Goal: Transaction & Acquisition: Purchase product/service

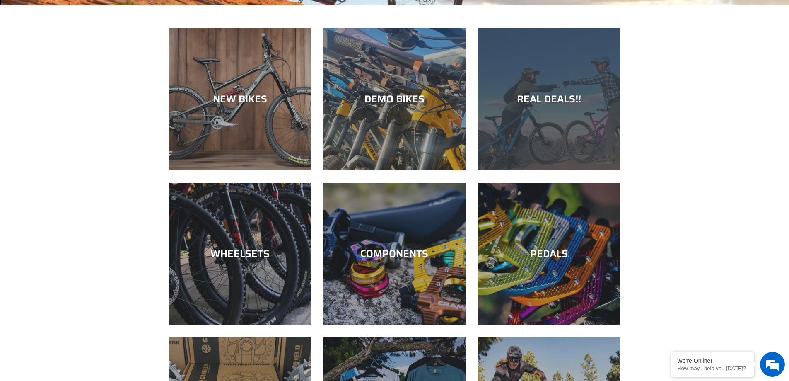
click at [526, 104] on div "REAL DEALS!!" at bounding box center [549, 99] width 142 height 12
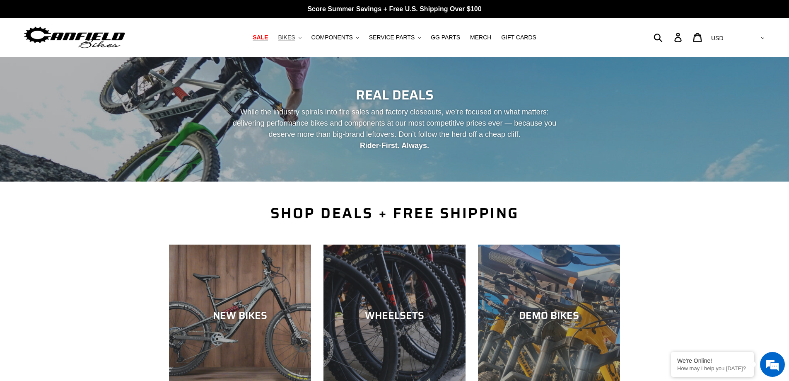
click at [291, 38] on span "BIKES" at bounding box center [286, 37] width 17 height 7
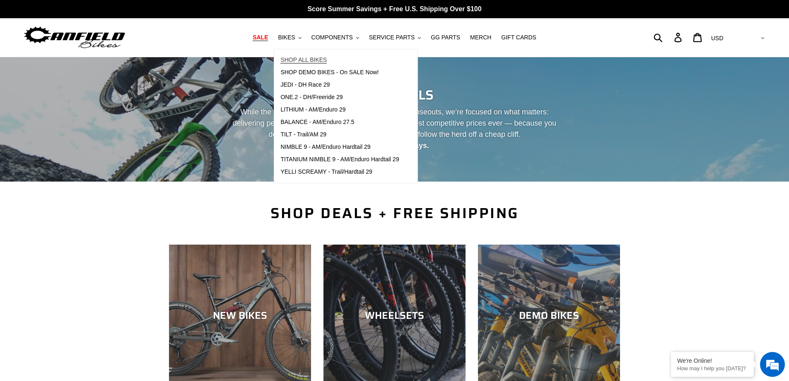
click at [311, 63] on span "SHOP ALL BIKES" at bounding box center [303, 59] width 46 height 7
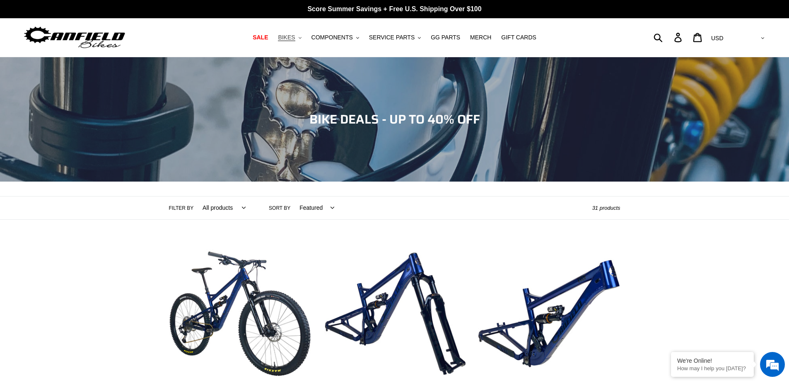
click at [294, 36] on span "BIKES" at bounding box center [286, 37] width 17 height 7
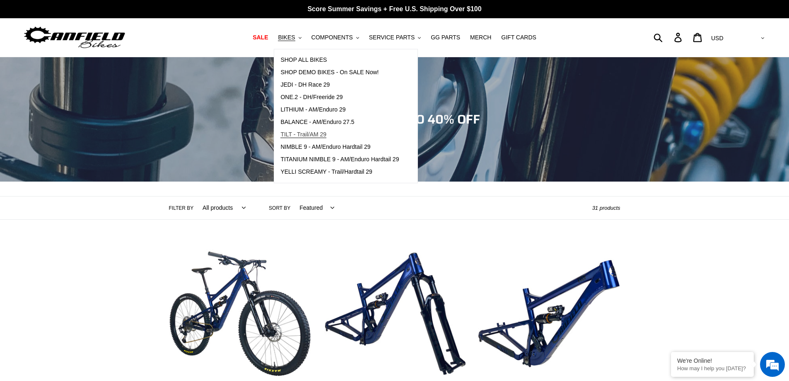
click at [319, 136] on span "TILT - Trail/AM 29" at bounding box center [303, 134] width 46 height 7
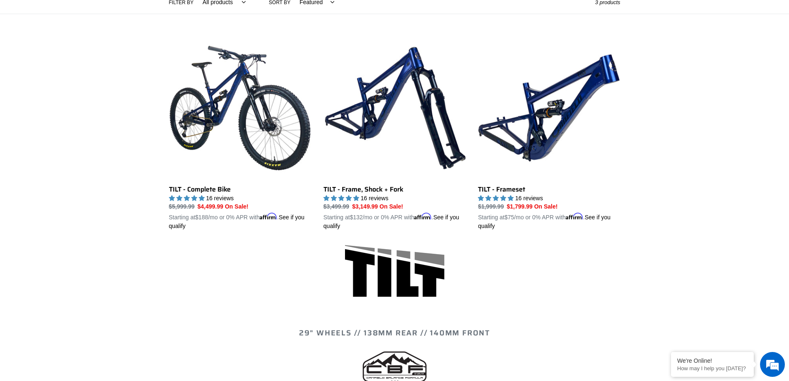
scroll to position [166, 0]
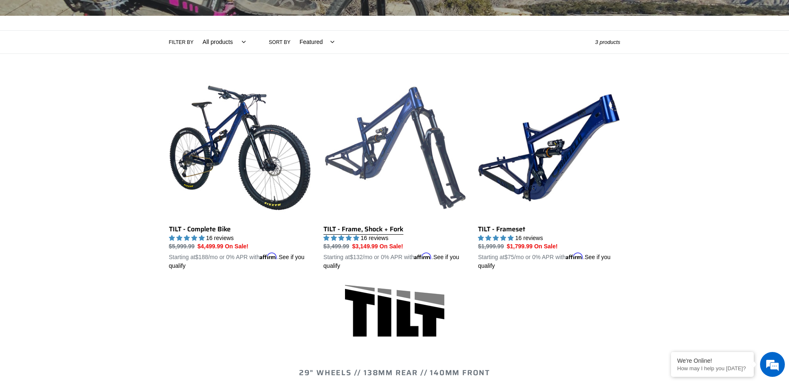
click at [367, 155] on link "TILT - Frame, Shock + Fork" at bounding box center [394, 174] width 142 height 194
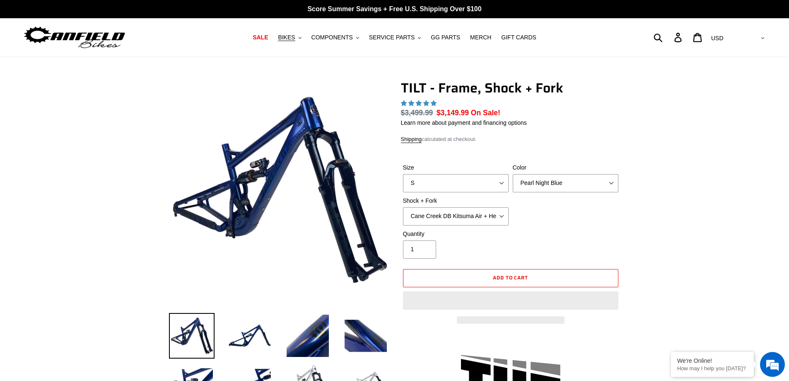
click at [473, 181] on select "S M L XL" at bounding box center [456, 183] width 106 height 18
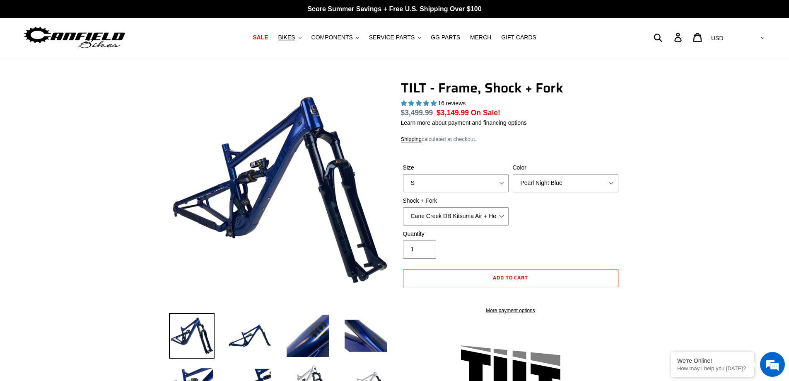
select select "highest-rating"
select select "XL"
click at [403, 174] on select "S M L XL" at bounding box center [456, 183] width 106 height 18
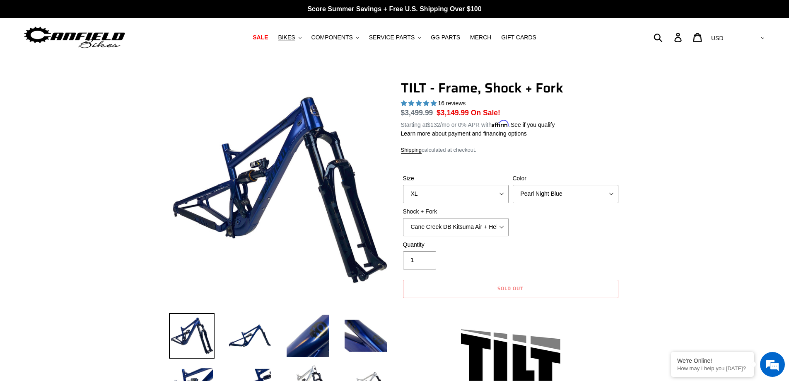
click at [535, 193] on select "Pearl Night Blue" at bounding box center [566, 194] width 106 height 18
click at [538, 193] on select "Pearl Night Blue" at bounding box center [566, 194] width 106 height 18
click at [471, 218] on select "Cane Creek DB Kitsuma Air + Helm MKII 140mm Cane Creek DB Kitsuma Air + Fox 36 …" at bounding box center [456, 227] width 106 height 18
click at [403, 218] on select "Cane Creek DB Kitsuma Air + Helm MKII 140mm Cane Creek DB Kitsuma Air + Fox 36 …" at bounding box center [456, 227] width 106 height 18
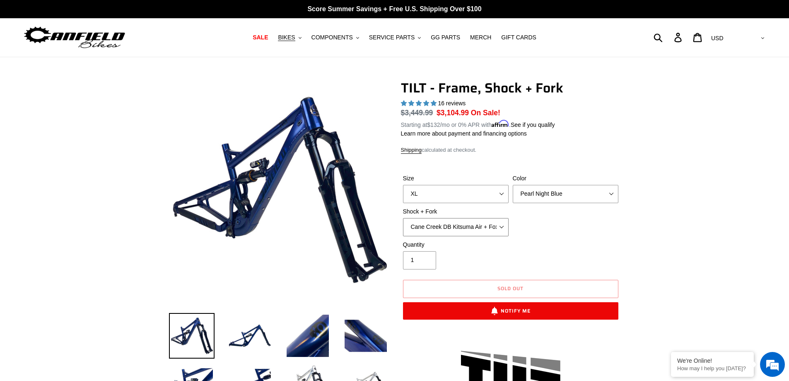
click at [480, 229] on select "Cane Creek DB Kitsuma Air + Helm MKII 140mm Cane Creek DB Kitsuma Air + Fox 36 …" at bounding box center [456, 227] width 106 height 18
click at [403, 218] on select "Cane Creek DB Kitsuma Air + Helm MKII 140mm Cane Creek DB Kitsuma Air + Fox 36 …" at bounding box center [456, 227] width 106 height 18
click at [458, 224] on select "Cane Creek DB Kitsuma Air + Helm MKII 140mm Cane Creek DB Kitsuma Air + Fox 36 …" at bounding box center [456, 227] width 106 height 18
select select "EXT Storia V3-S + EXT Era V2.1"
click at [403, 218] on select "Cane Creek DB Kitsuma Air + Helm MKII 140mm Cane Creek DB Kitsuma Air + Fox 36 …" at bounding box center [456, 227] width 106 height 18
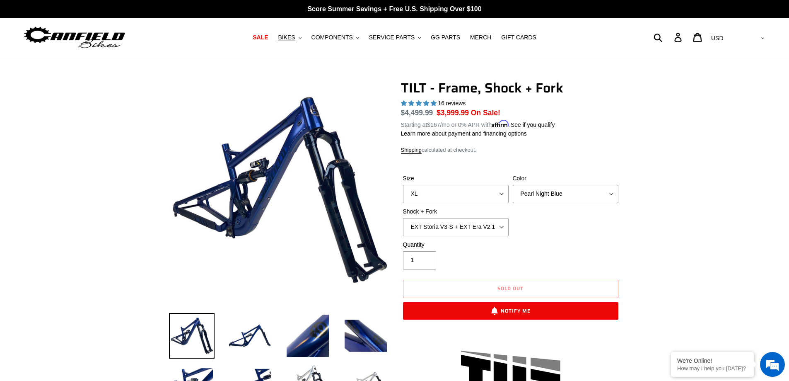
click at [593, 230] on div "Size S M L XL Color Pearl Night Blue Shock + Fork Cane Creek DB Kitsuma Air + H…" at bounding box center [511, 207] width 220 height 66
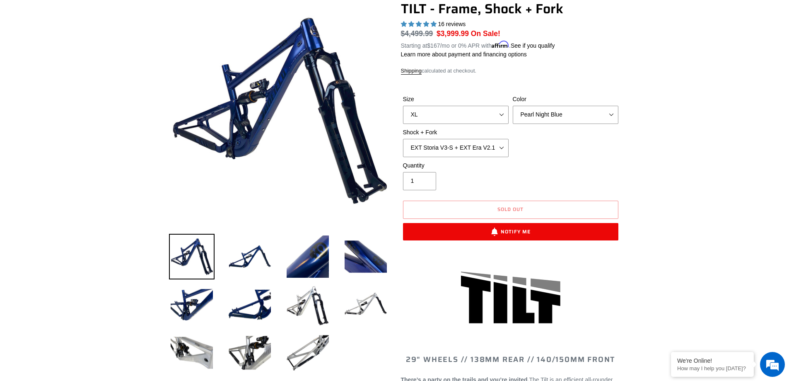
scroll to position [83, 0]
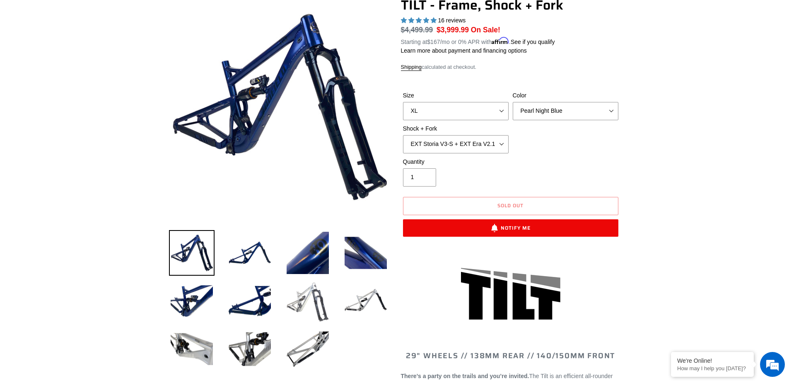
click at [307, 296] on img at bounding box center [308, 301] width 46 height 46
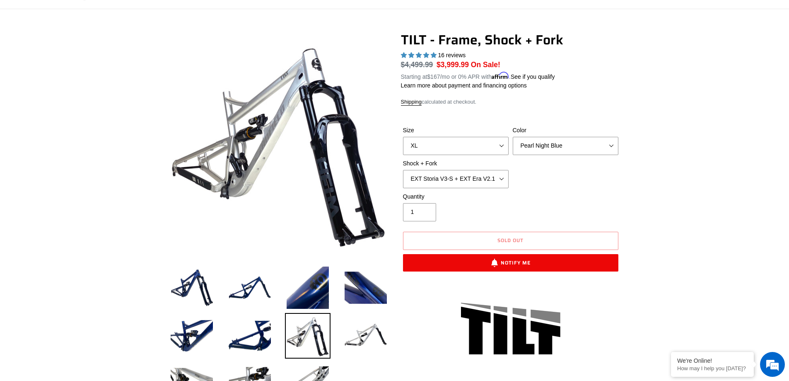
scroll to position [0, 0]
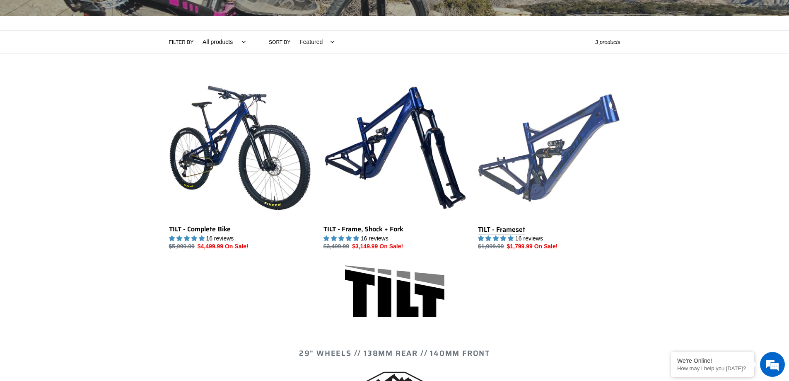
click at [550, 146] on link "TILT - Frameset" at bounding box center [549, 164] width 142 height 174
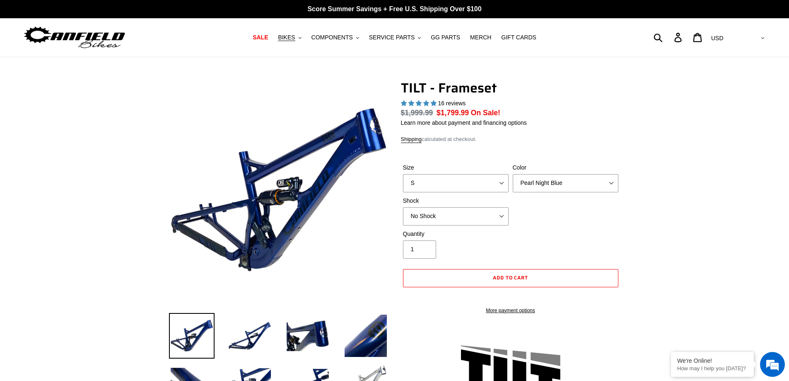
select select "highest-rating"
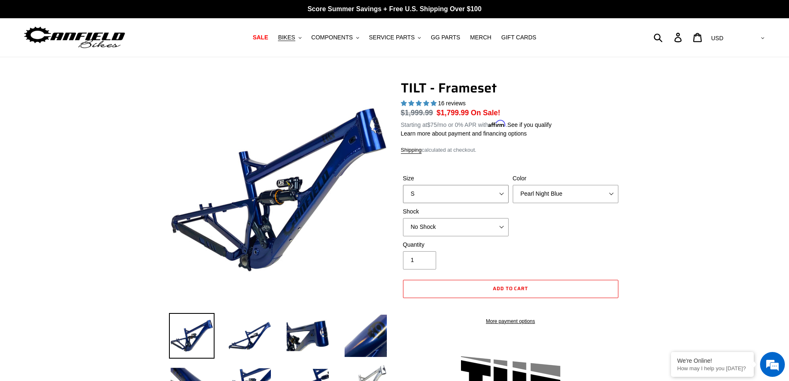
click at [467, 195] on select "S M L XL" at bounding box center [456, 194] width 106 height 18
select select "XL"
click at [403, 185] on select "S M L XL" at bounding box center [456, 194] width 106 height 18
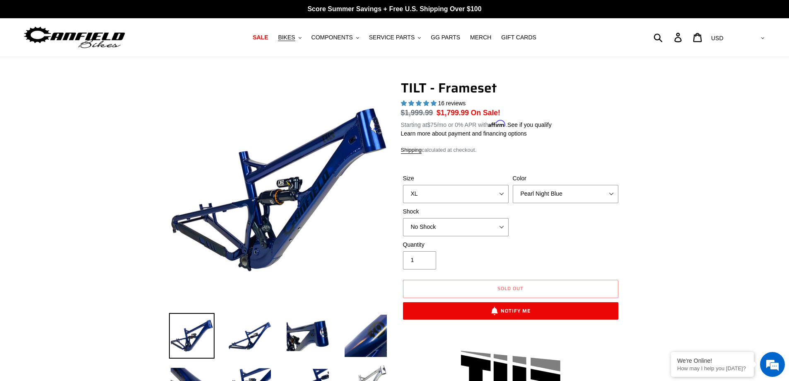
click at [566, 236] on div "Size S M L XL Color Pearl Night Blue Stealth Silver Shock No Shock Cane Creek D…" at bounding box center [511, 207] width 220 height 66
click at [528, 189] on select "Pearl Night Blue Stealth Silver" at bounding box center [566, 194] width 106 height 18
select select "Stealth Silver"
click at [513, 185] on select "Pearl Night Blue Stealth Silver" at bounding box center [566, 194] width 106 height 18
click at [512, 223] on div "Size S M L XL Color Pearl Night Blue Stealth Silver Shock No Shock Cane Creek D…" at bounding box center [511, 207] width 220 height 66
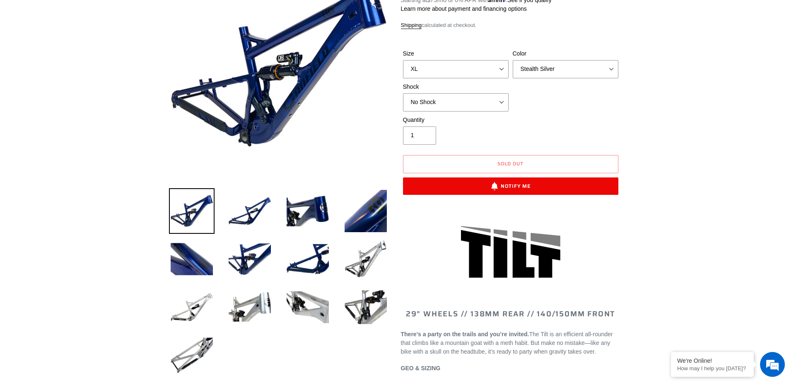
scroll to position [124, 0]
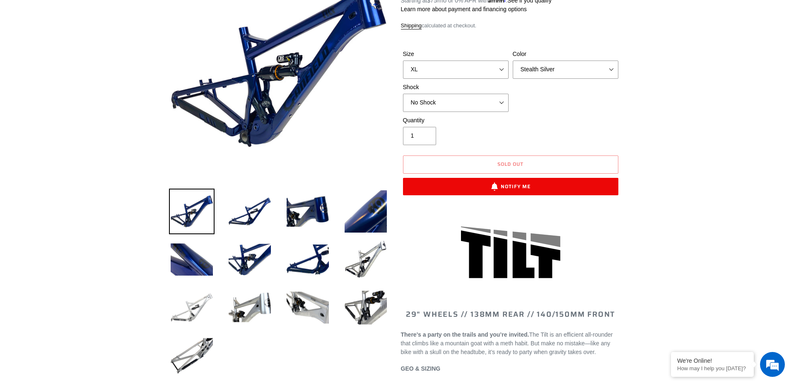
click at [205, 307] on img at bounding box center [192, 308] width 46 height 46
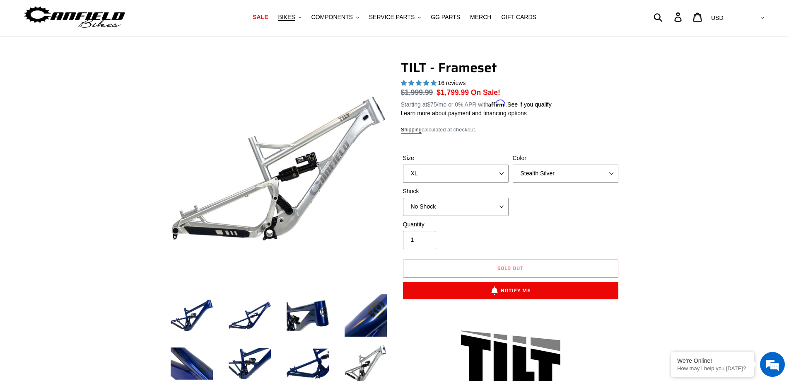
scroll to position [0, 0]
